Goal: Information Seeking & Learning: Learn about a topic

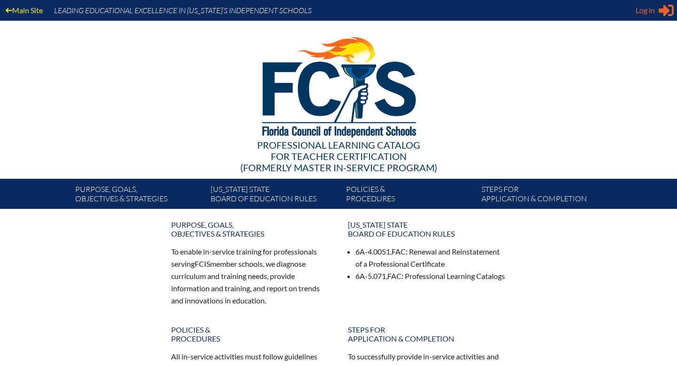
click at [647, 7] on span "Log in" at bounding box center [645, 10] width 19 height 11
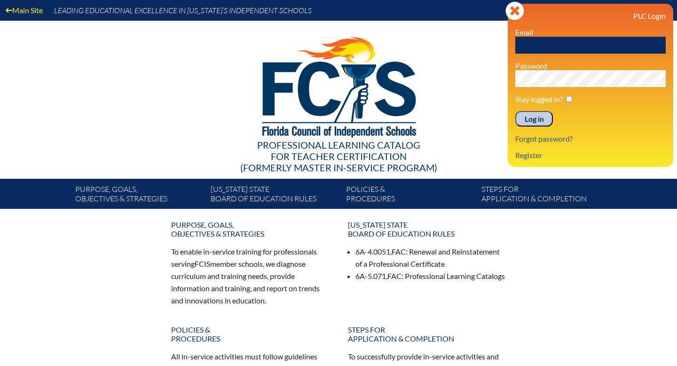
click at [558, 43] on input "text" at bounding box center [590, 45] width 150 height 17
click at [559, 66] on p "Password" at bounding box center [590, 74] width 150 height 26
click at [548, 40] on input "text" at bounding box center [590, 45] width 150 height 17
type input "bhenry@lhps.org"
click at [529, 123] on input "Log in" at bounding box center [534, 119] width 38 height 16
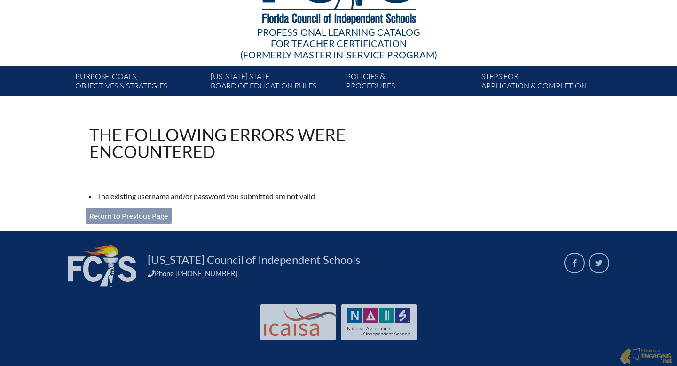
scroll to position [114, 0]
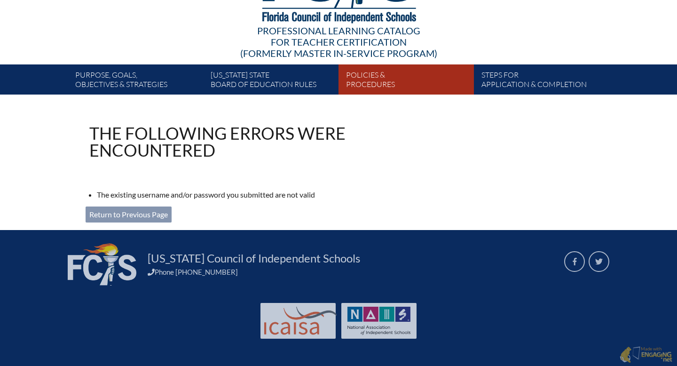
click at [459, 78] on link "Policies & Procedures" at bounding box center [409, 81] width 135 height 26
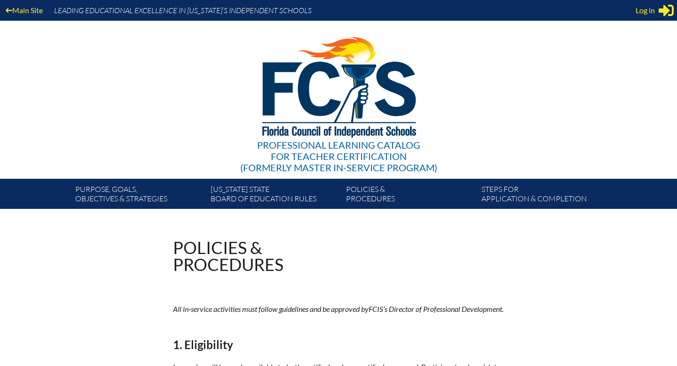
click at [591, 62] on div "Professional Learning Catalog for Teacher Certification (formerly Master In-ser…" at bounding box center [339, 100] width 572 height 158
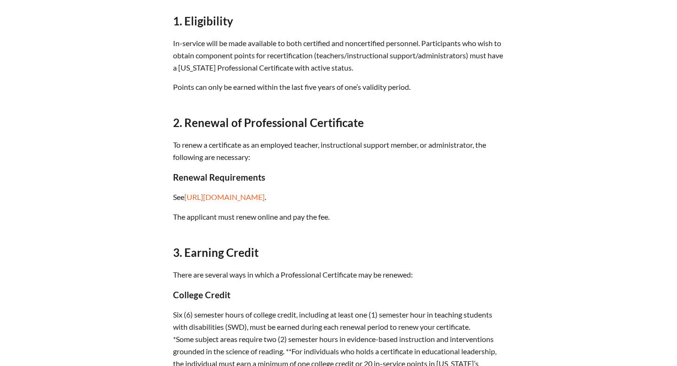
scroll to position [301, 0]
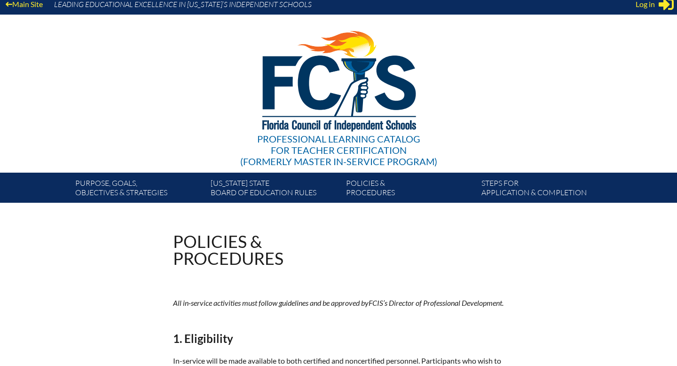
scroll to position [0, 0]
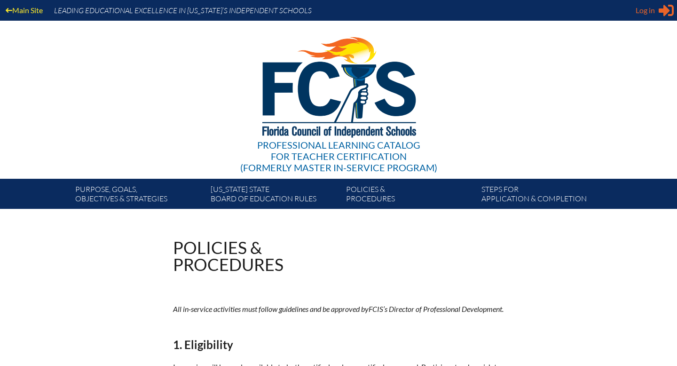
click at [645, 13] on span "Log in" at bounding box center [645, 10] width 19 height 11
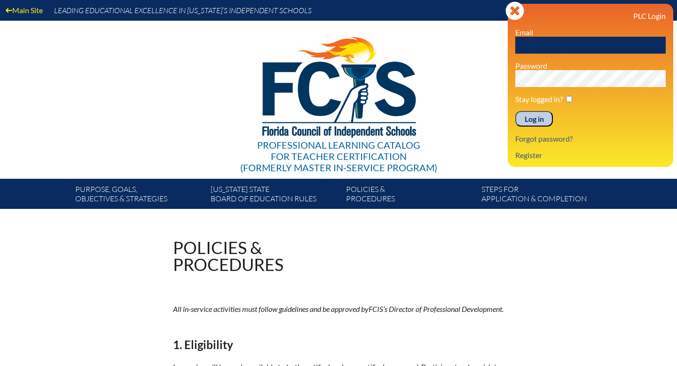
click at [573, 35] on p "Email" at bounding box center [590, 41] width 150 height 26
click at [571, 44] on input "text" at bounding box center [590, 45] width 150 height 17
type input "bhenry@lhps.org"
click at [530, 123] on input "Log in" at bounding box center [534, 119] width 38 height 16
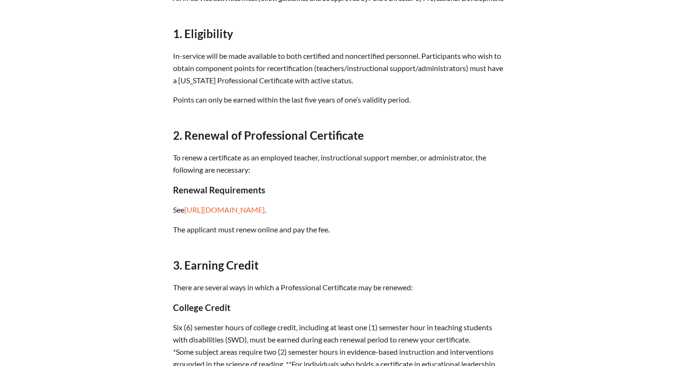
scroll to position [339, 0]
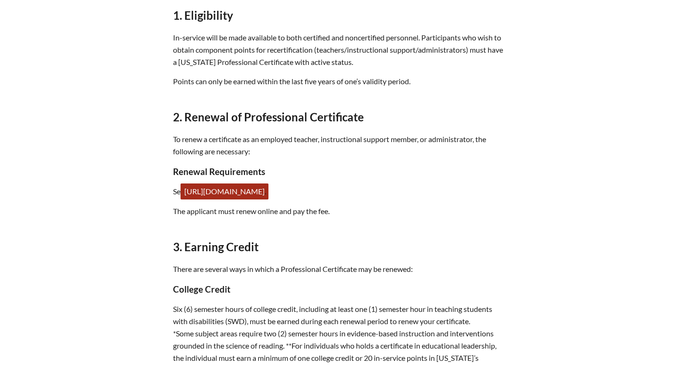
click at [269, 199] on link "https://www.fldoe.org/teaching/certification/renewal-requirements" at bounding box center [225, 191] width 88 height 16
